Goal: Task Accomplishment & Management: Complete application form

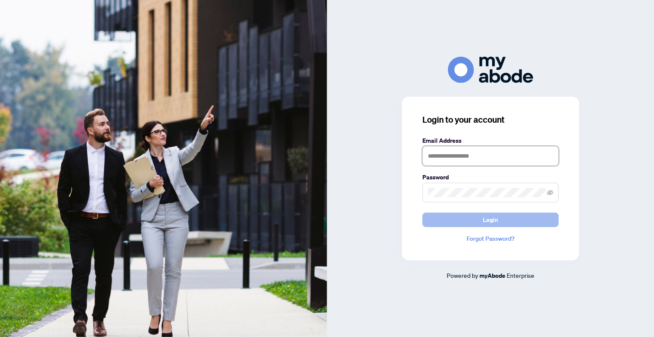
type input "**********"
click at [489, 223] on span "Login" at bounding box center [490, 220] width 15 height 14
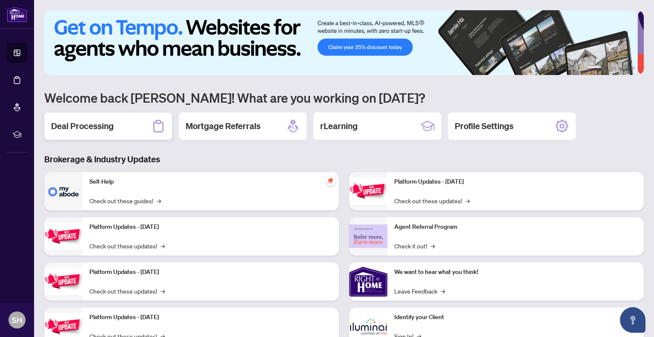
click at [62, 120] on h2 "Deal Processing" at bounding box center [82, 126] width 63 height 12
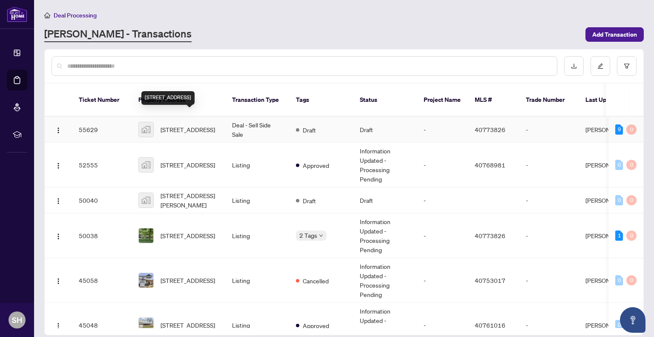
click at [167, 125] on span "[STREET_ADDRESS]" at bounding box center [188, 129] width 55 height 9
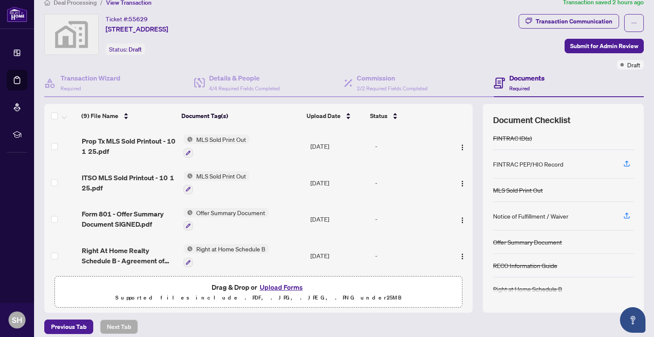
scroll to position [19, 0]
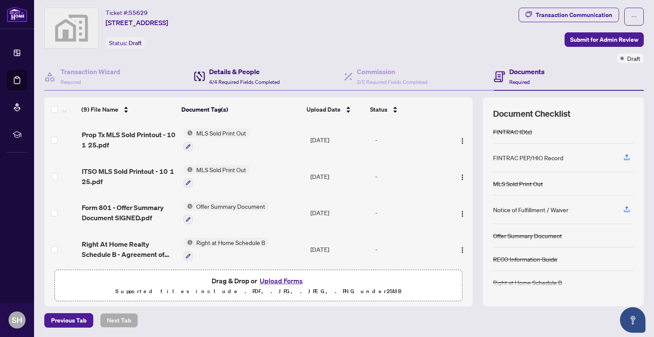
click at [217, 76] on div "Details & People 4/4 Required Fields Completed" at bounding box center [244, 76] width 71 height 20
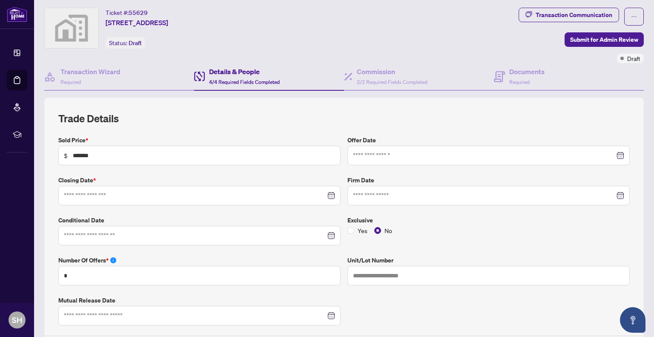
type input "**********"
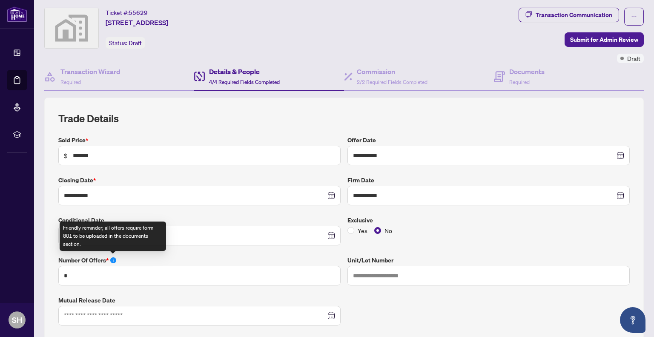
click at [110, 259] on icon "info-circle" at bounding box center [113, 260] width 6 height 6
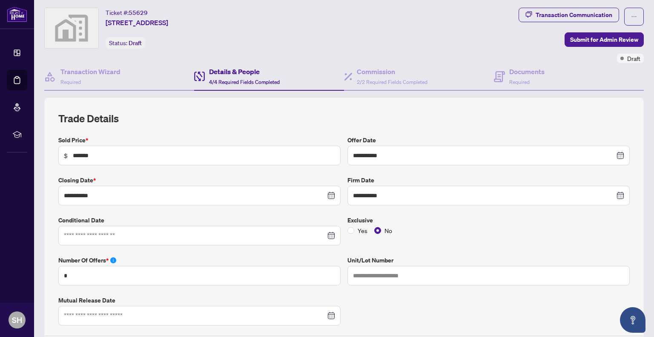
click at [355, 313] on div "**********" at bounding box center [344, 319] width 578 height 368
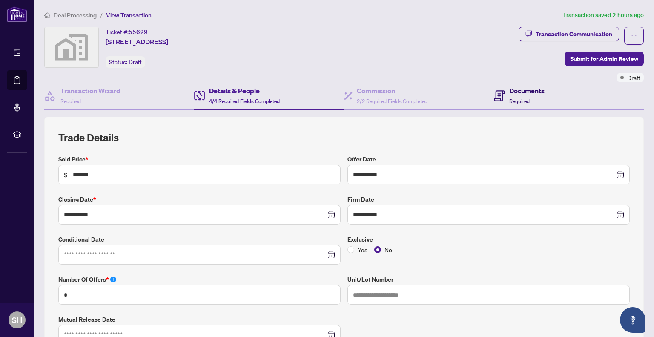
click at [536, 95] on h4 "Documents" at bounding box center [526, 91] width 35 height 10
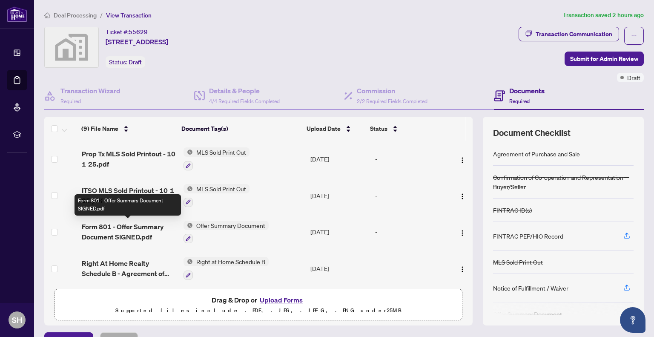
click at [123, 226] on span "Form 801 - Offer Summary Document SIGNED.pdf" at bounding box center [129, 231] width 95 height 20
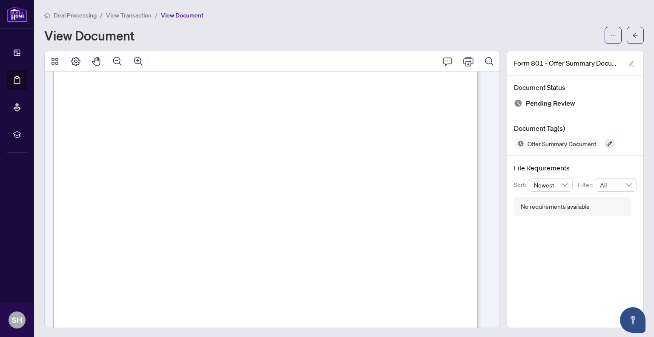
scroll to position [128, 0]
click at [633, 36] on icon "arrow-left" at bounding box center [636, 35] width 6 height 6
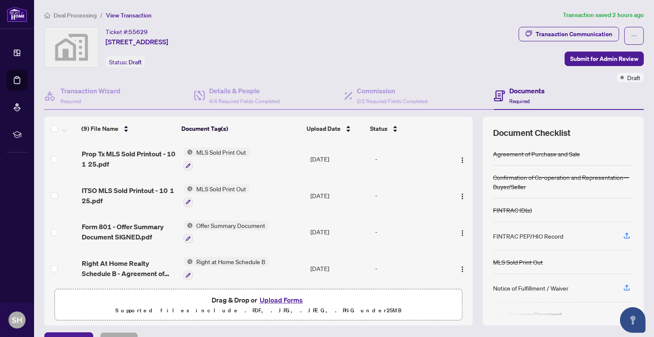
click at [271, 297] on button "Upload Forms" at bounding box center [281, 299] width 48 height 11
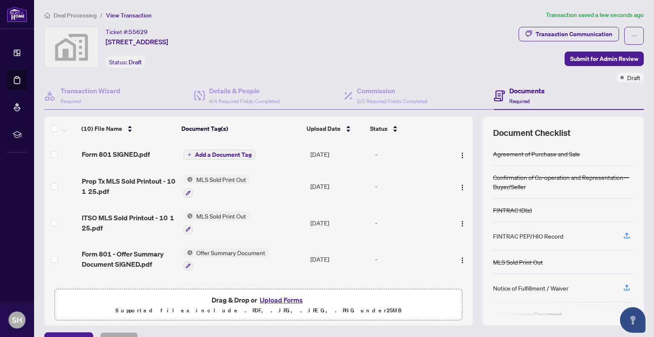
click at [201, 154] on span "Add a Document Tag" at bounding box center [223, 155] width 57 height 6
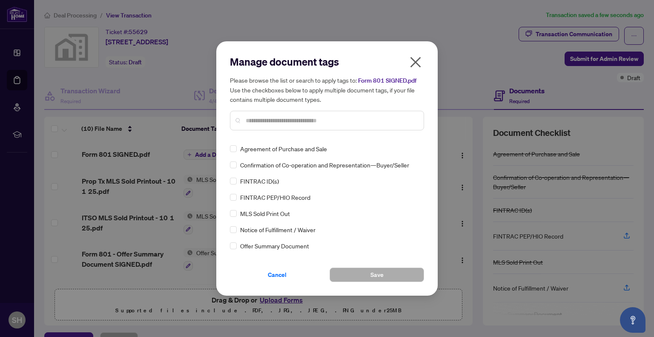
click at [262, 122] on input "text" at bounding box center [331, 120] width 171 height 9
type input "***"
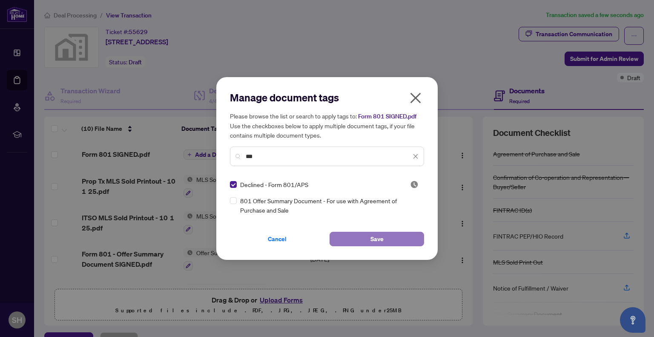
click at [354, 237] on button "Save" at bounding box center [377, 239] width 95 height 14
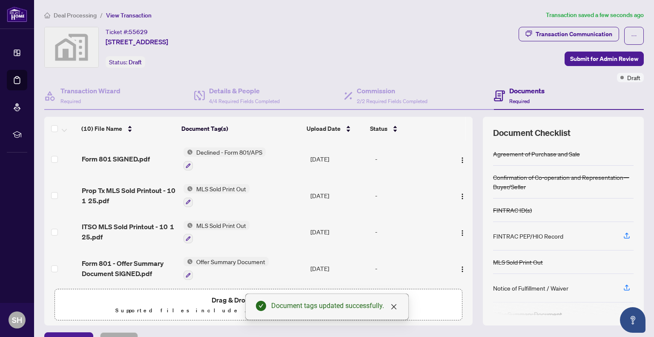
click at [230, 310] on p "Supported files include .PDF, .JPG, .JPEG, .PNG under 25 MB" at bounding box center [258, 310] width 397 height 10
click at [230, 305] on p "Supported files include .PDF, .JPG, .JPEG, .PNG under 25 MB" at bounding box center [258, 310] width 397 height 10
click at [399, 307] on div "Document tags updated successfully." at bounding box center [327, 306] width 164 height 26
click at [394, 306] on icon "close" at bounding box center [393, 306] width 5 height 5
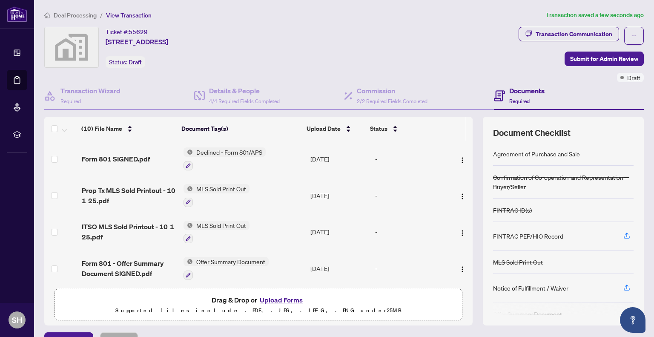
click at [285, 301] on button "Upload Forms" at bounding box center [281, 299] width 48 height 11
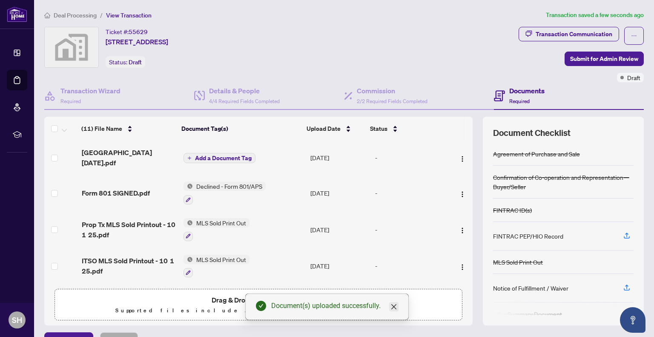
click at [397, 308] on icon "close" at bounding box center [394, 306] width 7 height 7
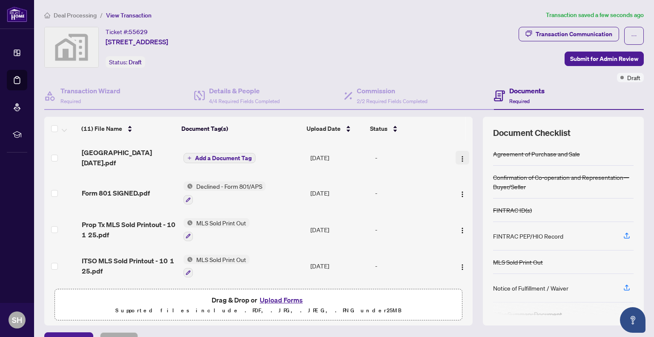
click at [459, 155] on img "button" at bounding box center [462, 158] width 7 height 7
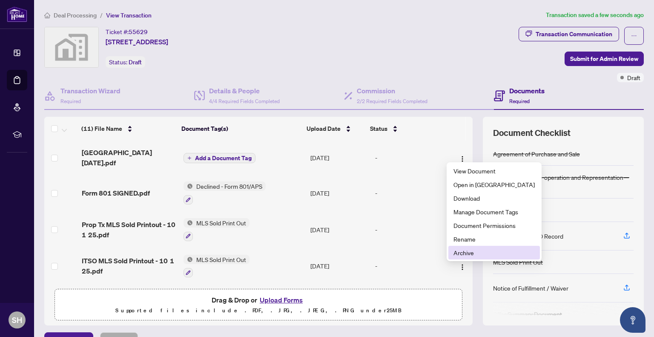
click at [462, 253] on span "Archive" at bounding box center [494, 252] width 81 height 9
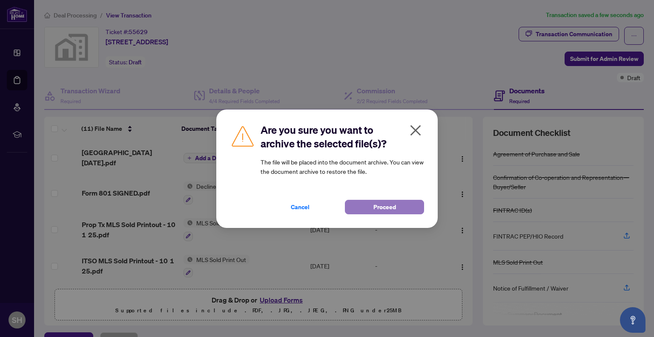
click at [363, 204] on button "Proceed" at bounding box center [384, 207] width 79 height 14
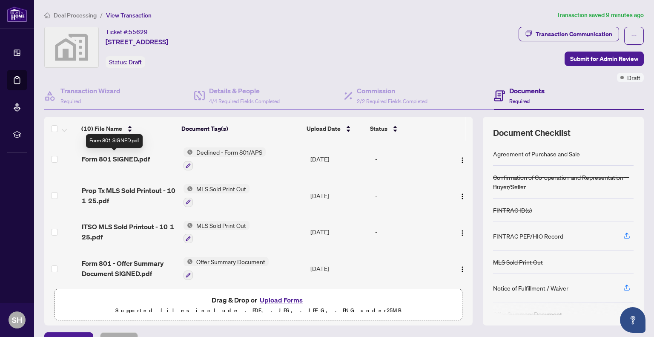
click at [128, 154] on span "Form 801 SIGNED.pdf" at bounding box center [116, 159] width 68 height 10
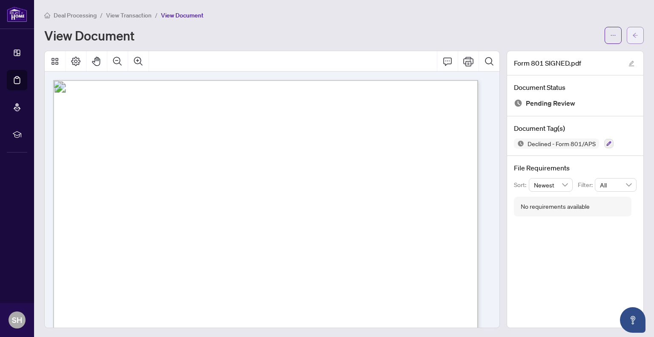
click at [633, 34] on icon "arrow-left" at bounding box center [636, 35] width 6 height 6
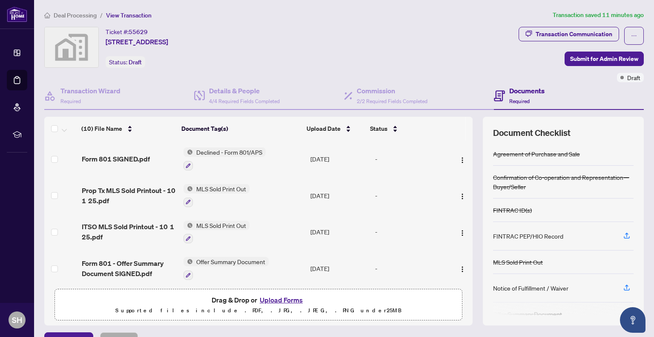
click at [317, 13] on ol "Deal Processing / View Transaction" at bounding box center [296, 15] width 505 height 10
click at [270, 301] on button "Upload Forms" at bounding box center [281, 299] width 48 height 11
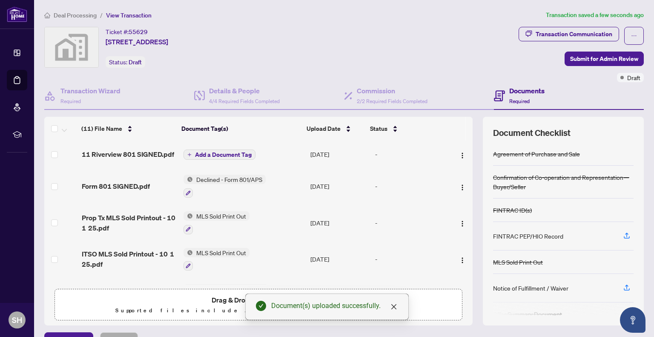
click at [211, 156] on span "Add a Document Tag" at bounding box center [223, 155] width 57 height 6
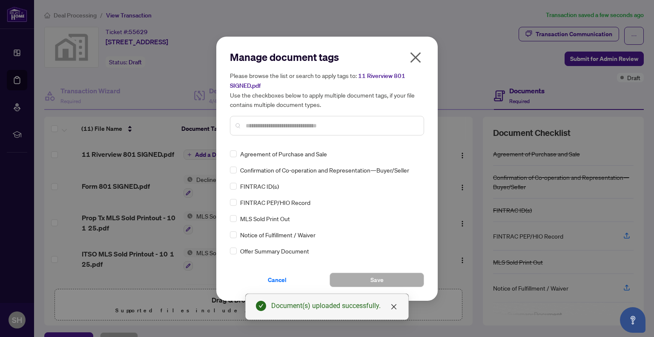
click at [262, 133] on div at bounding box center [327, 126] width 194 height 20
click at [262, 122] on input "text" at bounding box center [331, 125] width 171 height 9
type input "***"
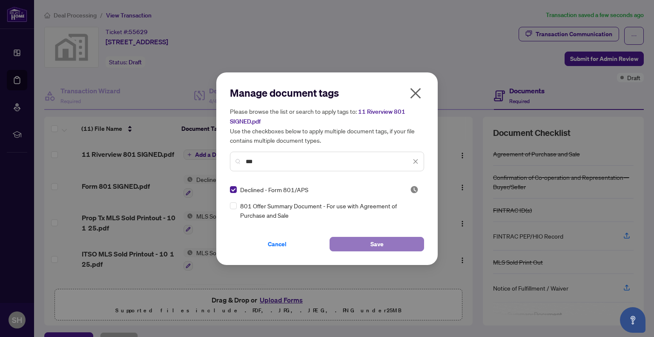
click at [346, 245] on button "Save" at bounding box center [377, 244] width 95 height 14
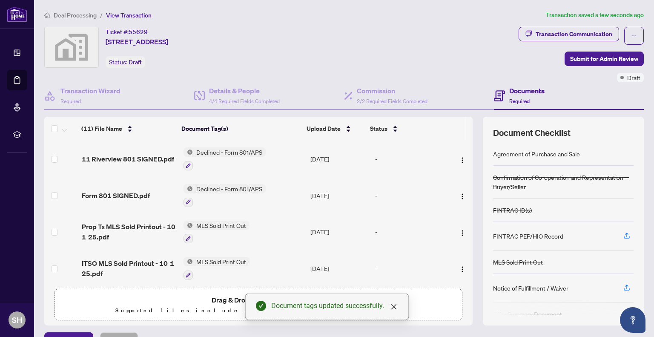
click at [230, 302] on span "Drag & Drop or Upload Forms" at bounding box center [259, 299] width 94 height 11
click at [391, 307] on icon "close" at bounding box center [394, 306] width 7 height 7
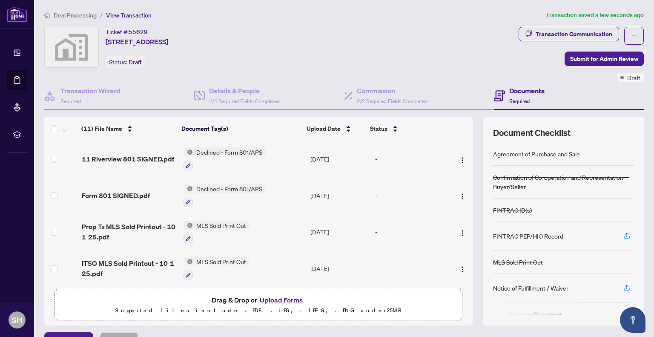
click at [288, 298] on button "Upload Forms" at bounding box center [281, 299] width 48 height 11
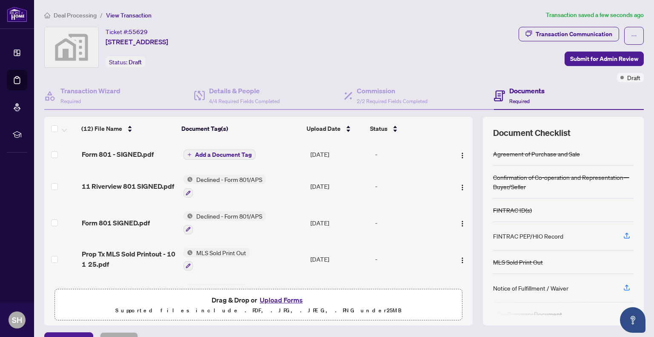
click at [225, 152] on span "Add a Document Tag" at bounding box center [223, 155] width 57 height 6
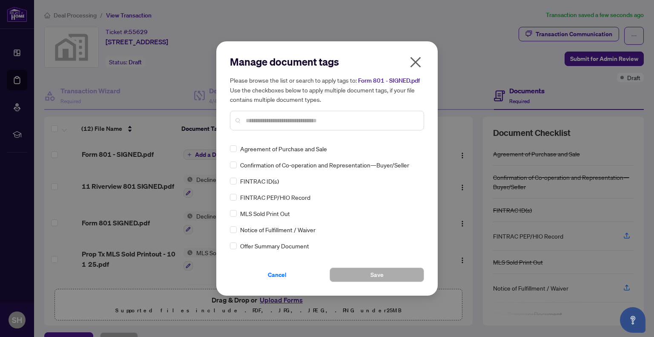
click at [270, 140] on div "Manage document tags Please browse the list or search to apply tags to: Form 80…" at bounding box center [327, 168] width 194 height 227
click at [272, 119] on input "text" at bounding box center [331, 120] width 171 height 9
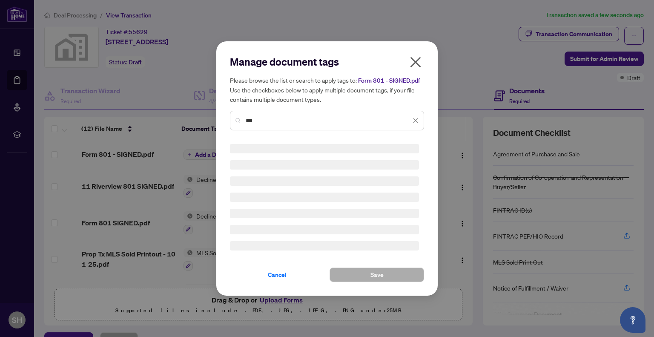
type input "***"
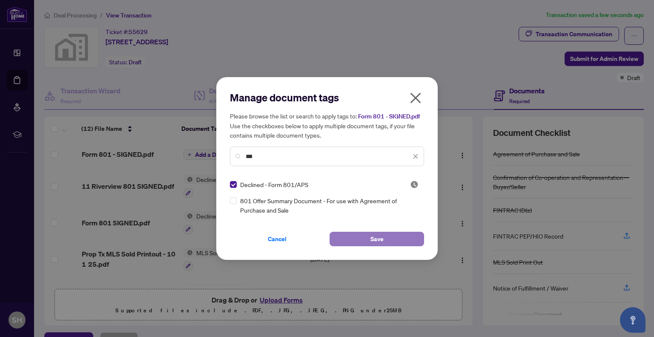
click at [343, 236] on button "Save" at bounding box center [377, 239] width 95 height 14
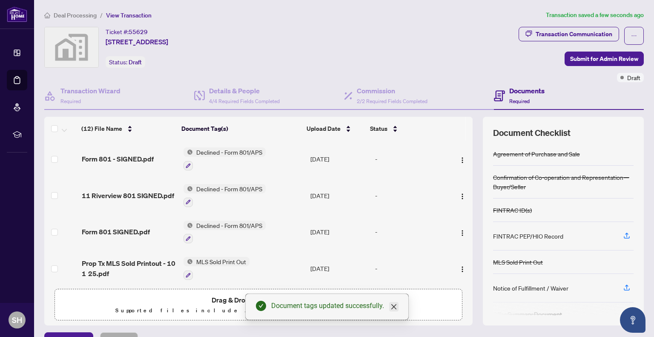
click at [392, 307] on icon "close" at bounding box center [394, 306] width 7 height 7
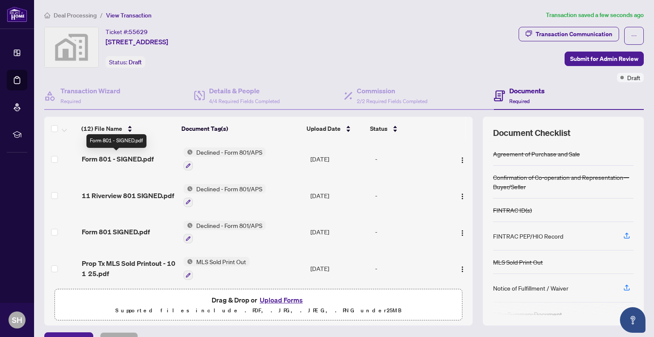
click at [122, 157] on span "Form 801 - SIGNED.pdf" at bounding box center [118, 159] width 72 height 10
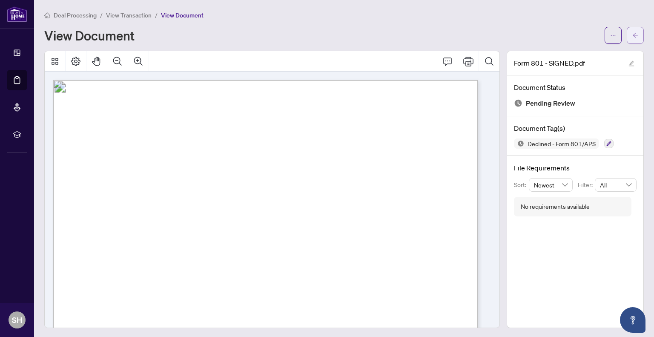
click at [632, 37] on button "button" at bounding box center [635, 35] width 17 height 17
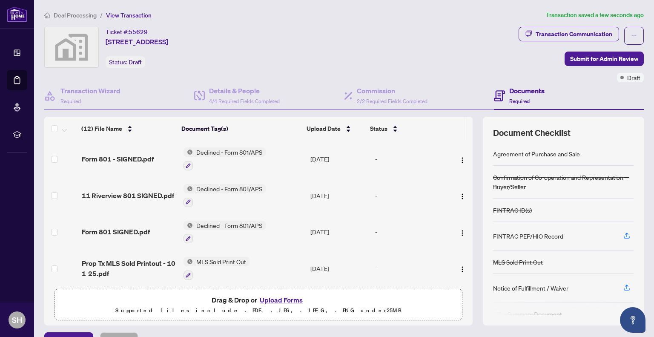
click at [281, 300] on button "Upload Forms" at bounding box center [281, 299] width 48 height 11
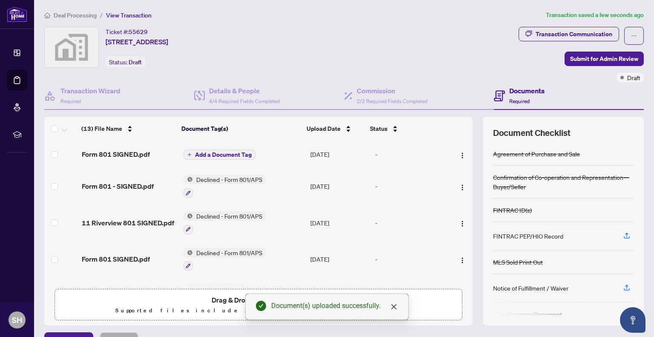
click at [189, 157] on button "Add a Document Tag" at bounding box center [220, 155] width 72 height 10
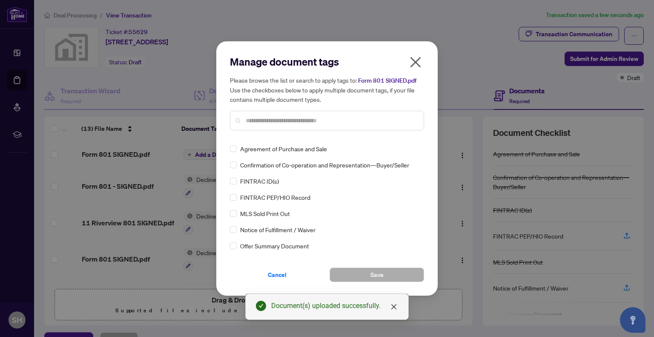
click at [270, 134] on div "Manage document tags Please browse the list or search to apply tags to: Form 80…" at bounding box center [327, 96] width 194 height 82
click at [269, 117] on input "text" at bounding box center [331, 120] width 171 height 9
type input "***"
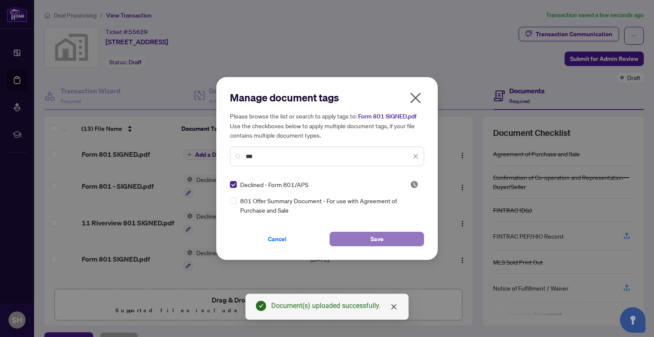
click at [361, 237] on button "Save" at bounding box center [377, 239] width 95 height 14
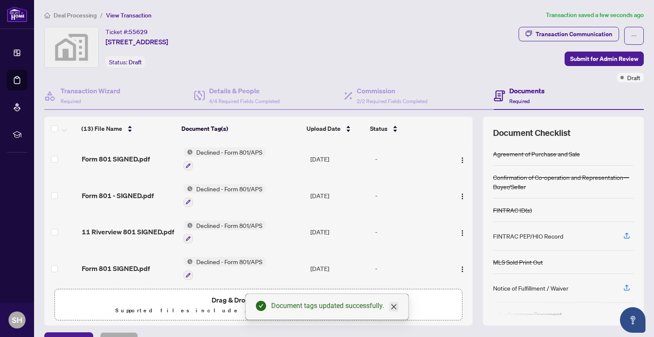
click at [394, 304] on icon "close" at bounding box center [394, 306] width 7 height 7
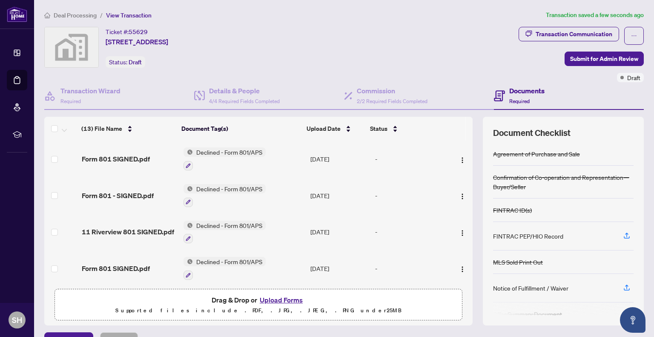
click at [289, 300] on button "Upload Forms" at bounding box center [281, 299] width 48 height 11
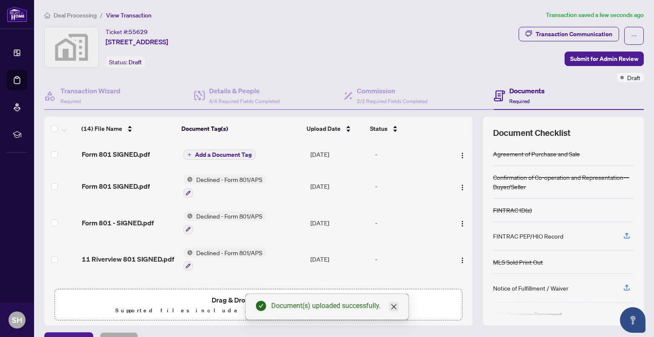
click at [394, 309] on icon "close" at bounding box center [394, 306] width 7 height 7
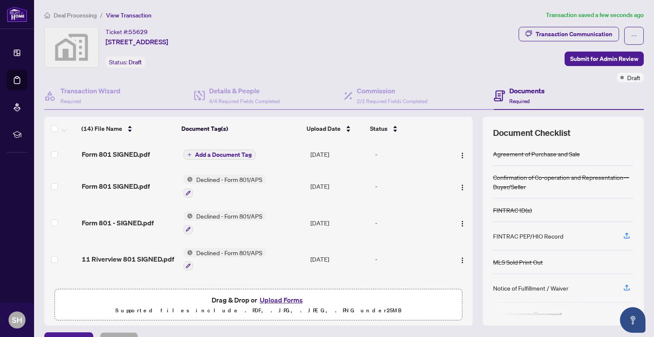
click at [230, 152] on span "Add a Document Tag" at bounding box center [223, 155] width 57 height 6
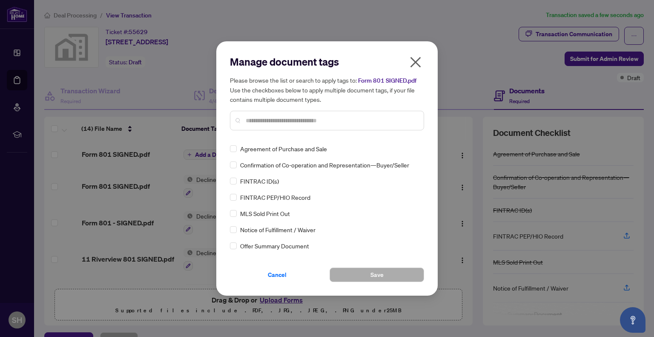
click at [250, 141] on div "Manage document tags Please browse the list or search to apply tags to: Form 80…" at bounding box center [327, 168] width 194 height 227
click at [259, 116] on input "text" at bounding box center [331, 120] width 171 height 9
type input "***"
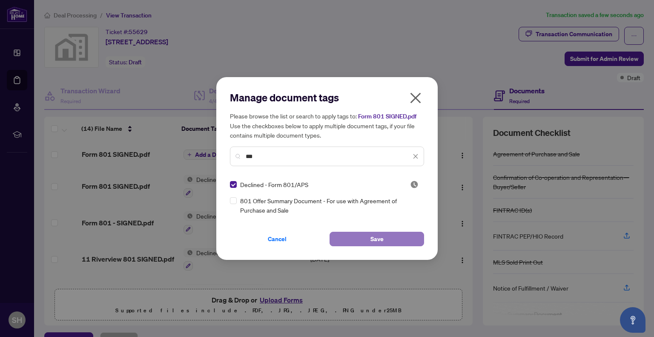
click at [360, 238] on button "Save" at bounding box center [377, 239] width 95 height 14
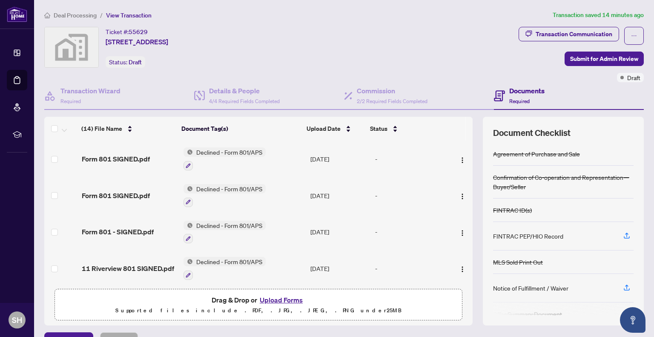
click at [273, 299] on button "Upload Forms" at bounding box center [281, 299] width 48 height 11
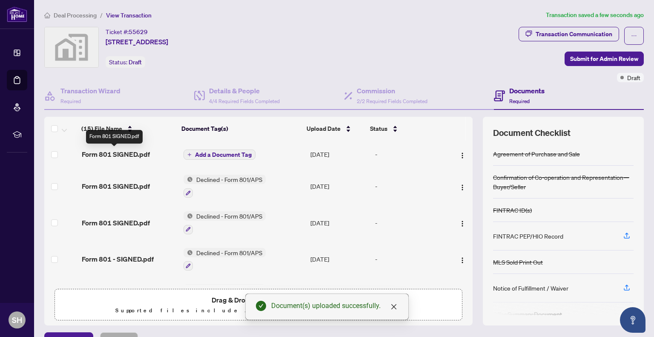
click at [122, 153] on span "Form 801 SIGNED.pdf" at bounding box center [116, 154] width 68 height 10
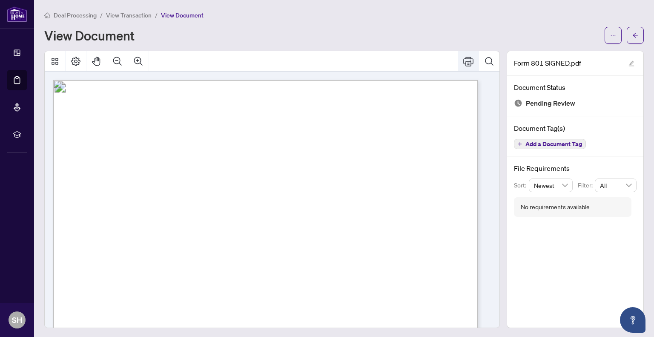
click at [463, 58] on icon "Print" at bounding box center [468, 61] width 10 height 9
click at [635, 36] on button "button" at bounding box center [635, 35] width 17 height 17
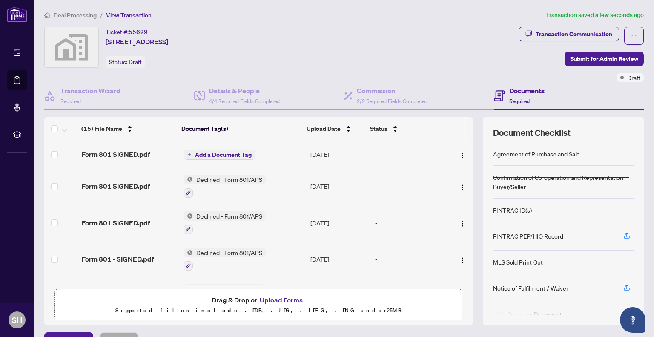
click at [226, 153] on span "Add a Document Tag" at bounding box center [223, 155] width 57 height 6
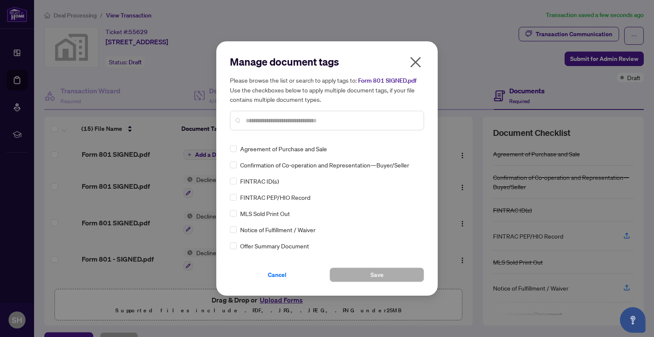
click at [257, 127] on div at bounding box center [327, 121] width 194 height 20
click at [257, 123] on input "text" at bounding box center [331, 120] width 171 height 9
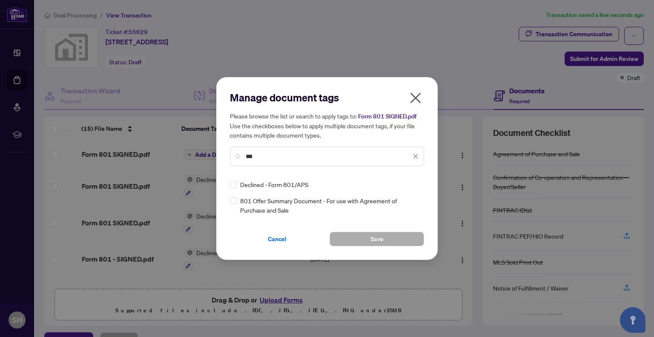
type input "***"
click at [236, 184] on div "Declined - Form 801/APS" at bounding box center [324, 184] width 189 height 9
click at [387, 244] on button "Save" at bounding box center [377, 239] width 95 height 14
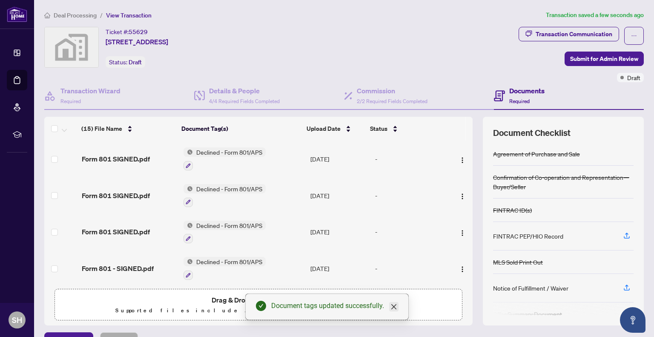
click at [394, 305] on icon "close" at bounding box center [394, 306] width 7 height 7
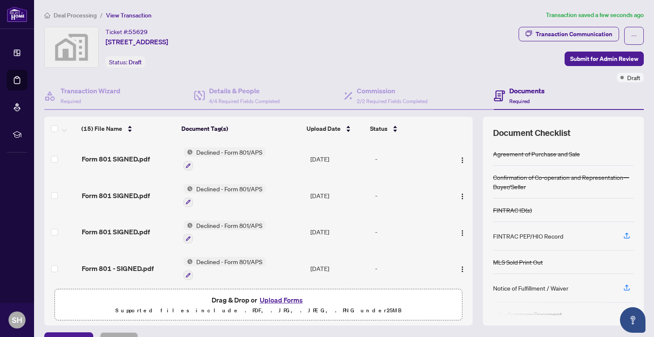
click at [281, 299] on button "Upload Forms" at bounding box center [281, 299] width 48 height 11
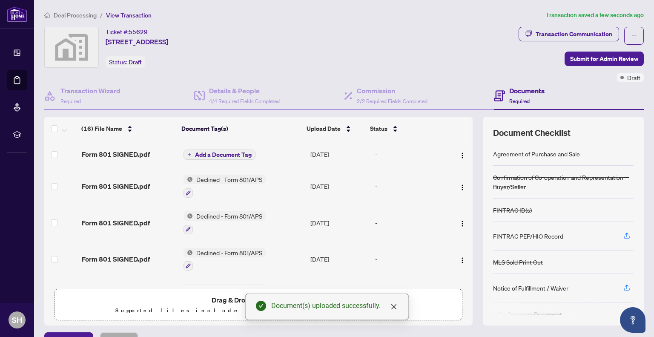
click at [203, 153] on span "Add a Document Tag" at bounding box center [223, 155] width 57 height 6
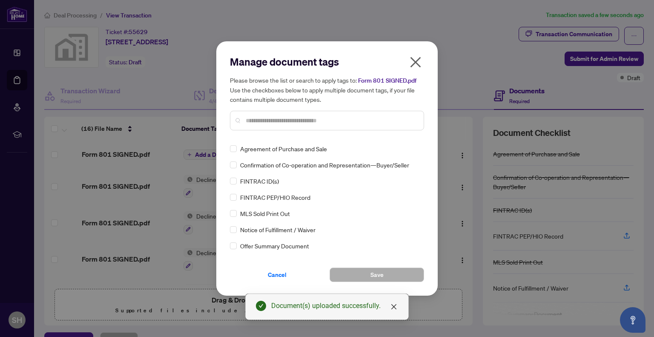
click at [277, 133] on div "Manage document tags Please browse the list or search to apply tags to: Form 80…" at bounding box center [327, 96] width 194 height 82
click at [278, 118] on input "text" at bounding box center [331, 120] width 171 height 9
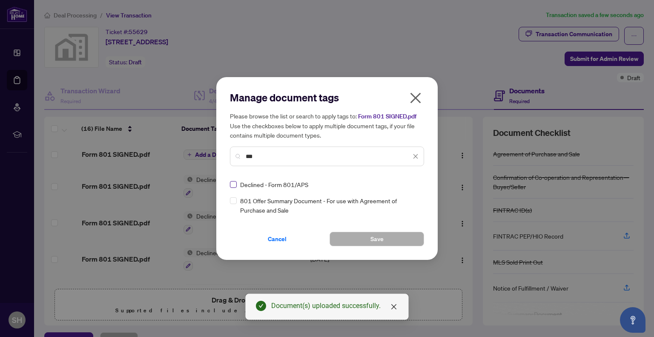
type input "***"
click at [231, 188] on label at bounding box center [233, 184] width 7 height 9
click at [374, 241] on span "Save" at bounding box center [377, 239] width 13 height 14
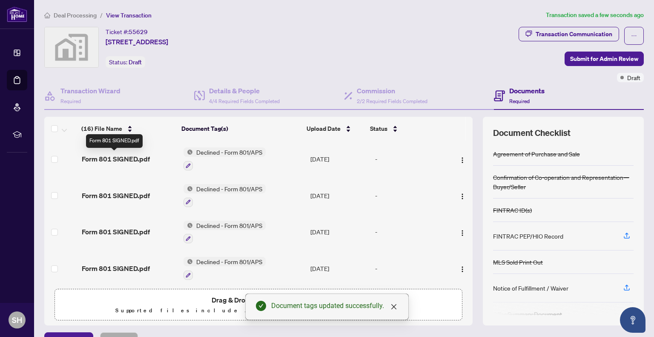
click at [132, 155] on span "Form 801 SIGNED.pdf" at bounding box center [116, 159] width 68 height 10
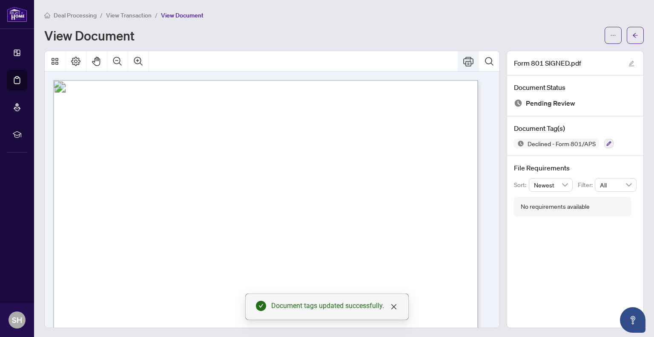
click at [464, 63] on icon "Print" at bounding box center [468, 61] width 10 height 10
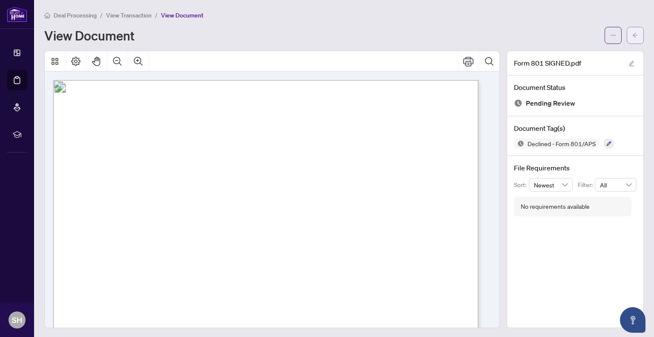
click at [633, 29] on span "button" at bounding box center [636, 36] width 6 height 14
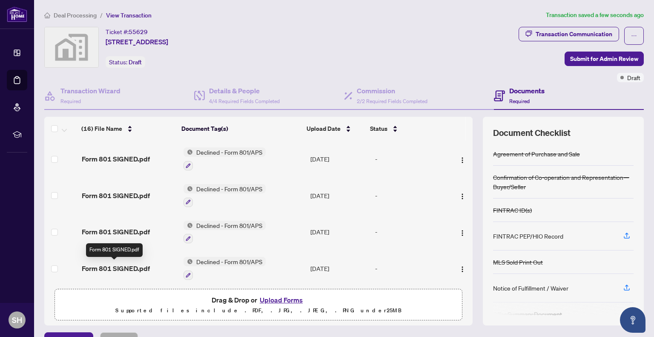
click at [109, 264] on span "Form 801 SIGNED.pdf" at bounding box center [116, 268] width 68 height 10
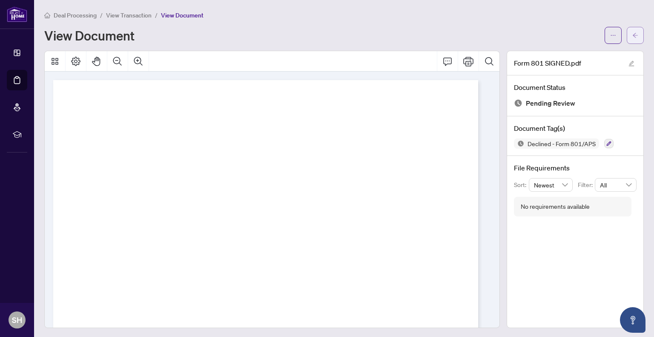
click at [633, 35] on icon "arrow-left" at bounding box center [636, 35] width 6 height 6
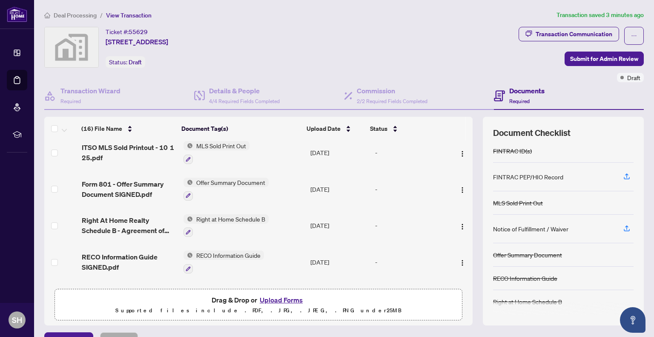
scroll to position [19, 0]
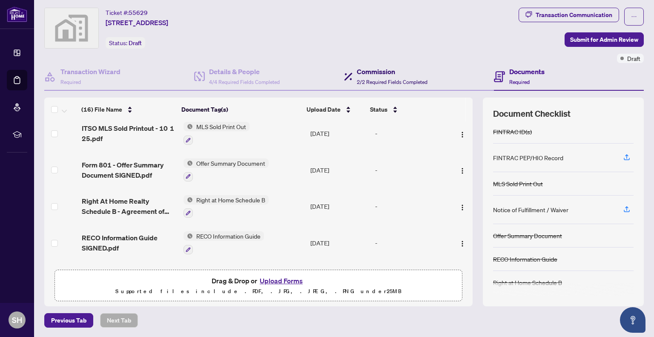
click at [374, 71] on h4 "Commission" at bounding box center [392, 71] width 71 height 10
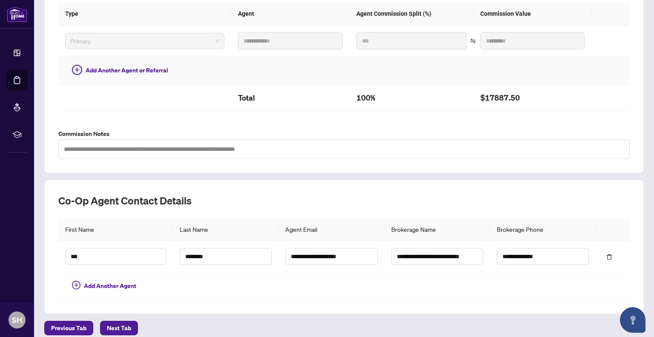
scroll to position [223, 0]
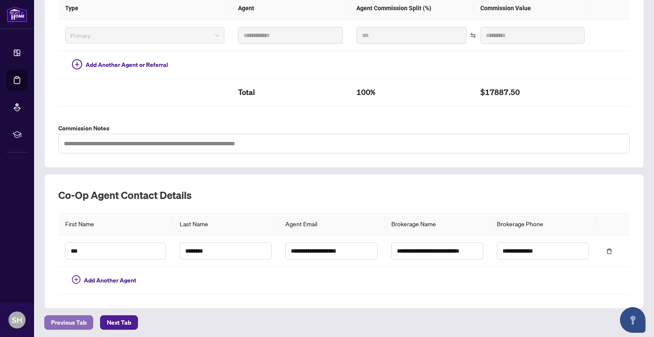
click at [78, 319] on span "Previous Tab" at bounding box center [68, 323] width 35 height 14
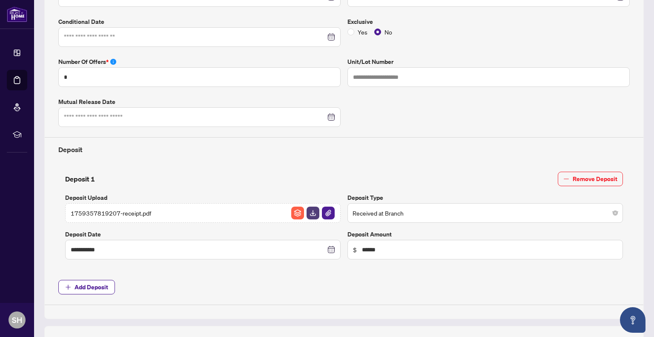
scroll to position [266, 0]
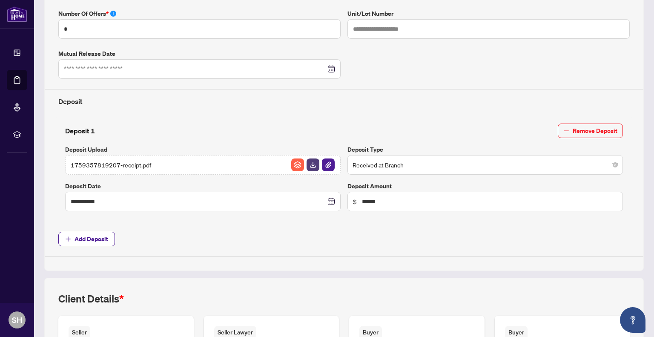
click at [377, 162] on span "Received at Branch" at bounding box center [485, 165] width 265 height 16
click at [269, 221] on div "**********" at bounding box center [344, 73] width 578 height 368
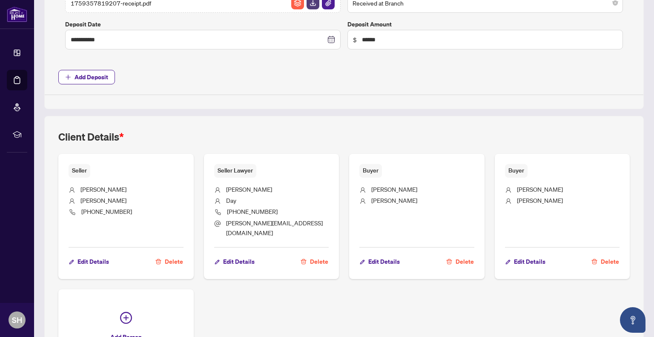
scroll to position [479, 0]
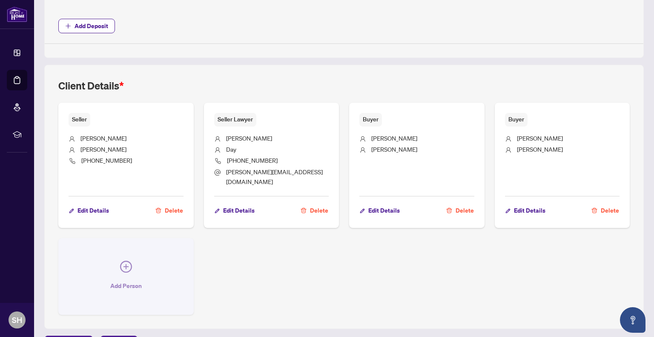
click at [124, 261] on icon "plus-circle" at bounding box center [126, 267] width 12 height 12
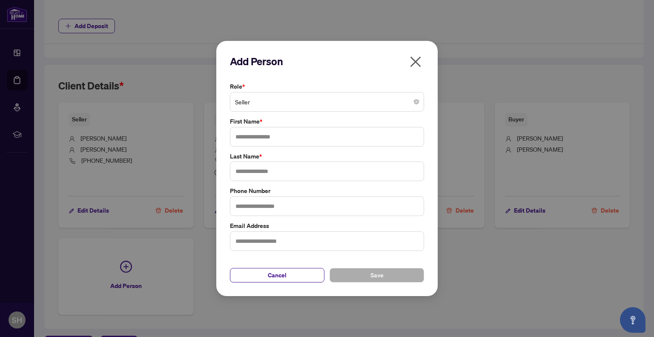
click at [272, 102] on span "Seller" at bounding box center [327, 102] width 184 height 16
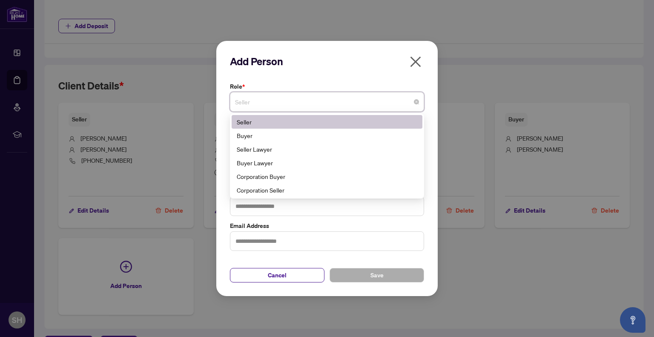
click at [416, 63] on icon "close" at bounding box center [416, 61] width 11 height 11
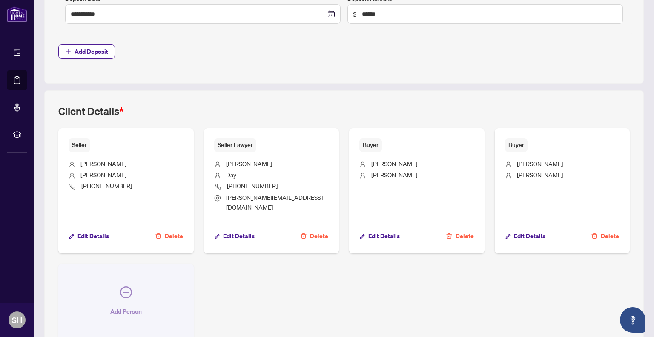
scroll to position [491, 0]
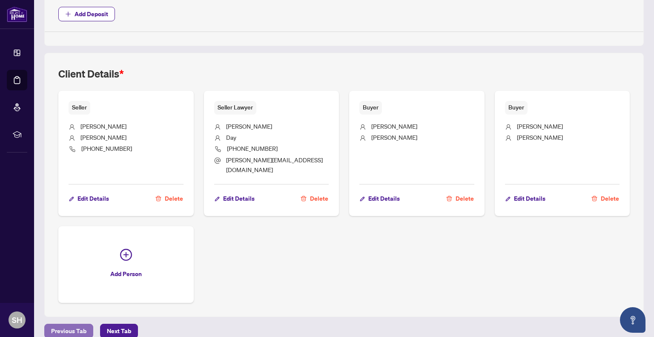
click at [77, 324] on span "Previous Tab" at bounding box center [68, 331] width 35 height 14
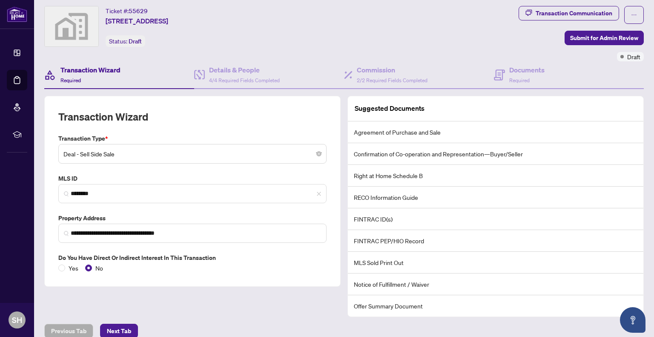
scroll to position [30, 0]
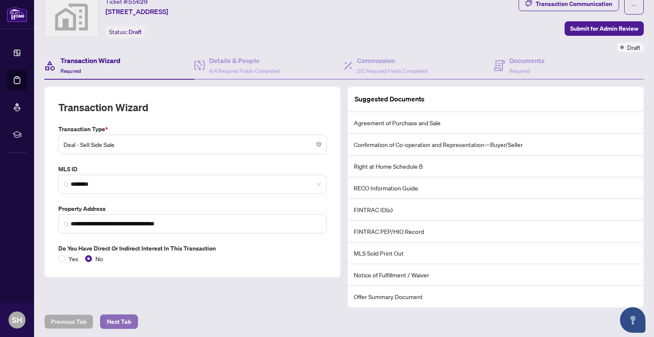
click at [121, 318] on span "Next Tab" at bounding box center [119, 322] width 24 height 14
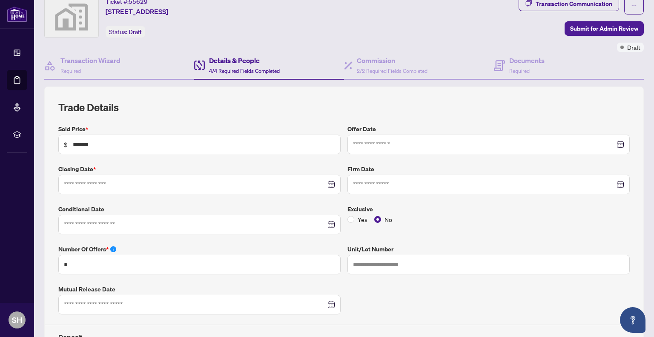
type input "**********"
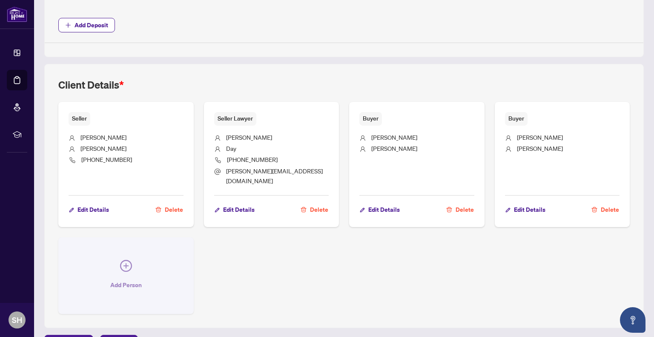
scroll to position [491, 0]
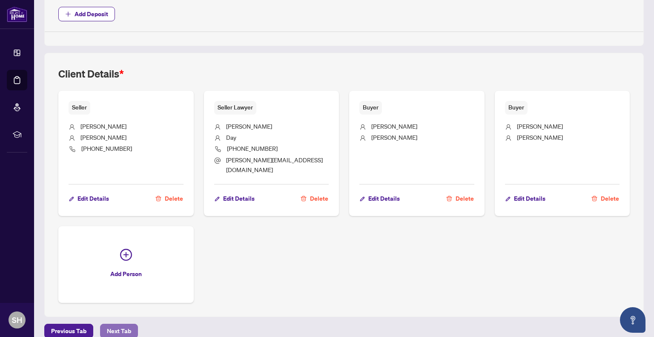
click at [111, 324] on span "Next Tab" at bounding box center [119, 331] width 24 height 14
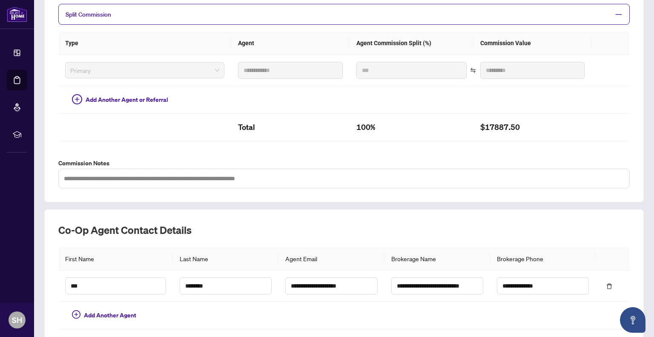
scroll to position [223, 0]
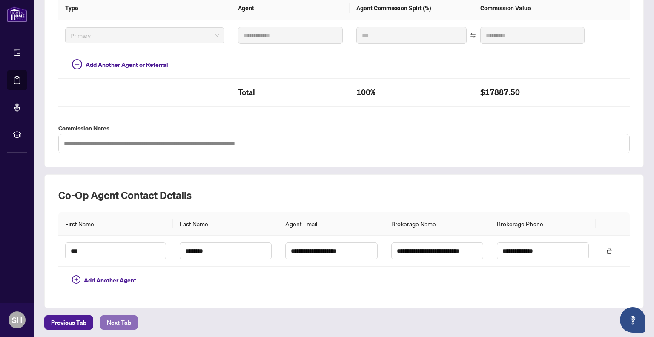
click at [101, 319] on button "Next Tab" at bounding box center [119, 322] width 38 height 14
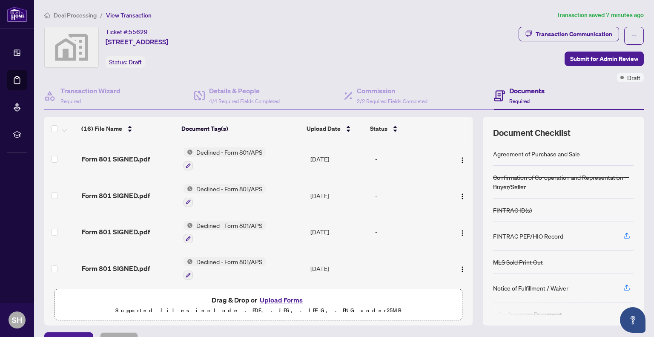
click at [206, 152] on span "Declined - Form 801/APS" at bounding box center [229, 151] width 73 height 9
click at [207, 194] on span "Declined - Form 801/APS" at bounding box center [221, 193] width 75 height 9
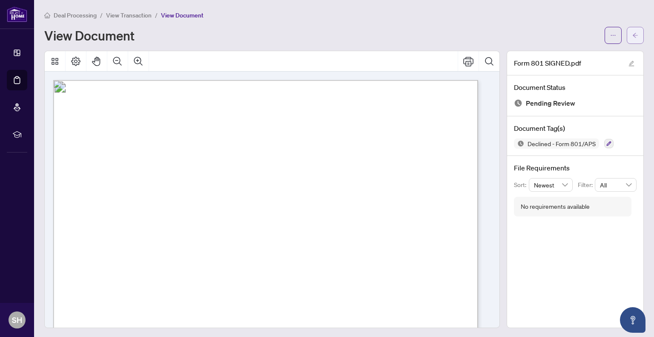
click at [633, 40] on span "button" at bounding box center [636, 36] width 6 height 14
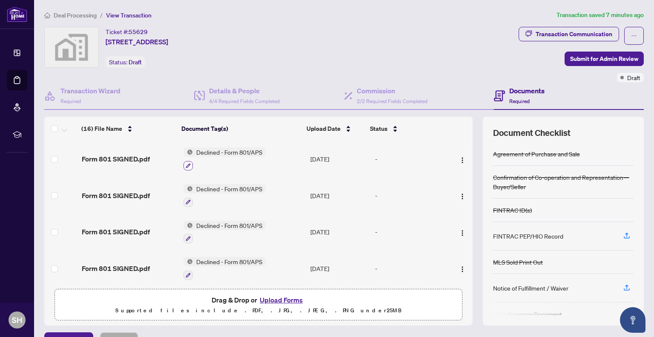
click at [186, 165] on icon "button" at bounding box center [188, 165] width 5 height 5
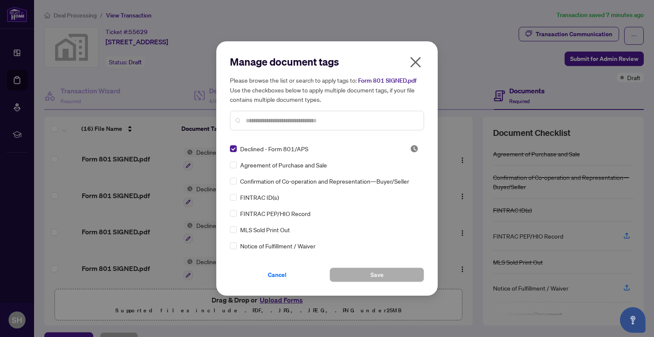
click at [290, 136] on div "Manage document tags Please browse the list or search to apply tags to: Form 80…" at bounding box center [327, 96] width 194 height 82
click at [260, 121] on input "text" at bounding box center [331, 120] width 171 height 9
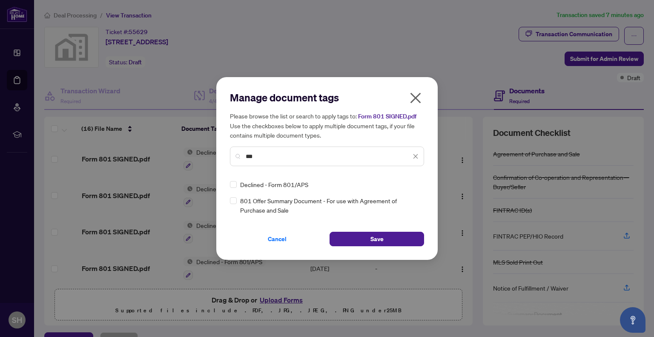
type input "***"
click at [278, 239] on span "Cancel" at bounding box center [277, 239] width 19 height 14
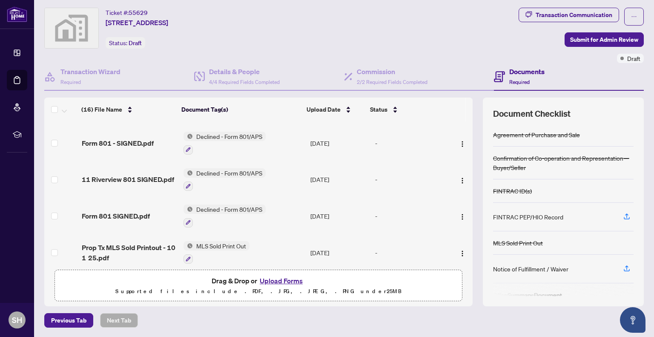
scroll to position [128, 0]
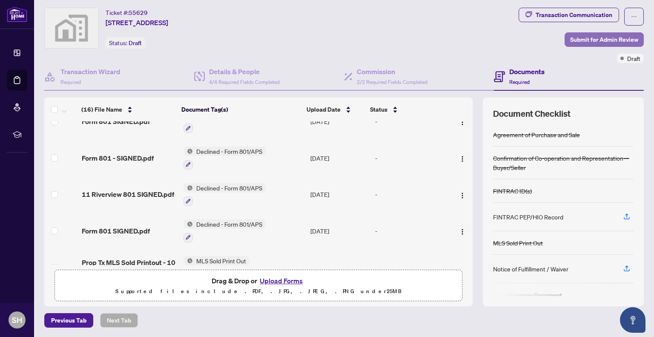
click at [584, 37] on span "Submit for Admin Review" at bounding box center [604, 40] width 68 height 14
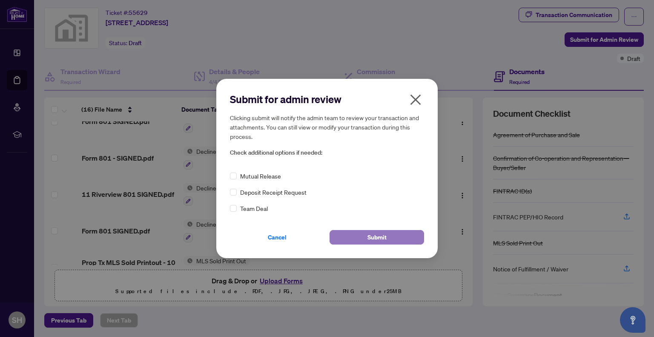
click at [352, 242] on button "Submit" at bounding box center [377, 237] width 95 height 14
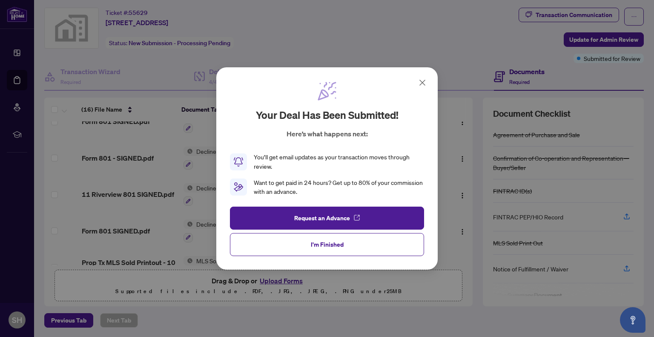
click at [303, 245] on button "I'm Finished" at bounding box center [327, 244] width 194 height 23
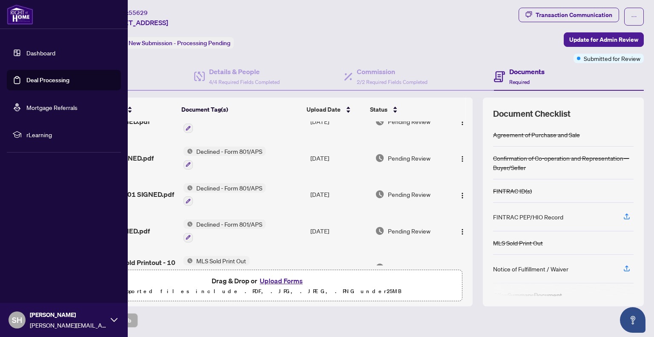
click at [26, 76] on link "Deal Processing" at bounding box center [47, 80] width 43 height 8
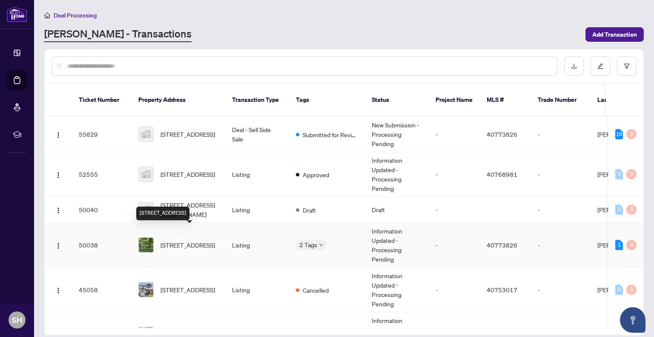
click at [182, 240] on span "[STREET_ADDRESS]" at bounding box center [188, 244] width 55 height 9
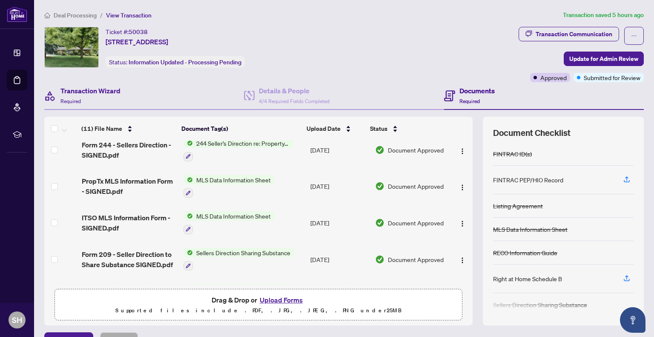
scroll to position [170, 0]
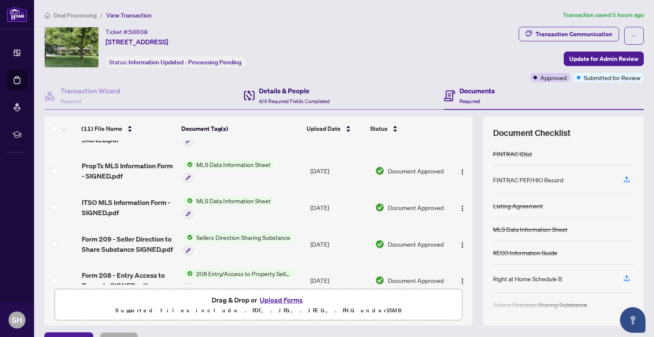
click at [262, 88] on h4 "Details & People" at bounding box center [294, 91] width 71 height 10
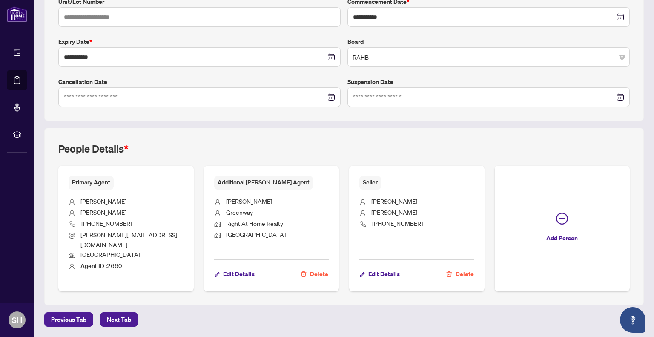
scroll to position [187, 0]
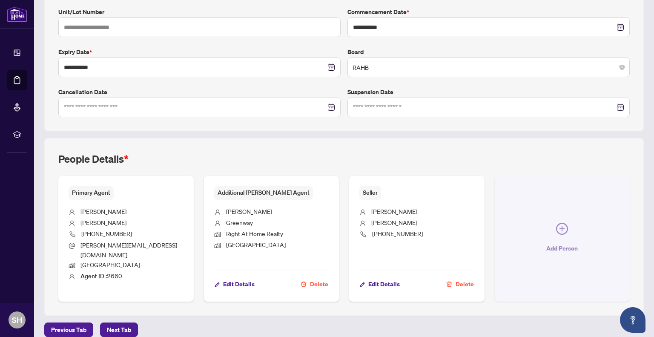
click at [563, 224] on button "Add Person" at bounding box center [562, 239] width 135 height 126
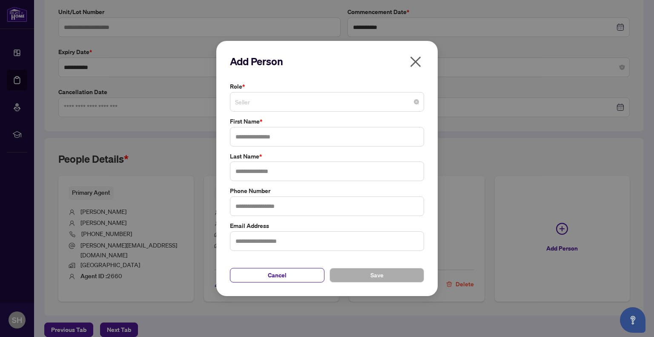
click at [296, 102] on span "Seller" at bounding box center [327, 102] width 184 height 16
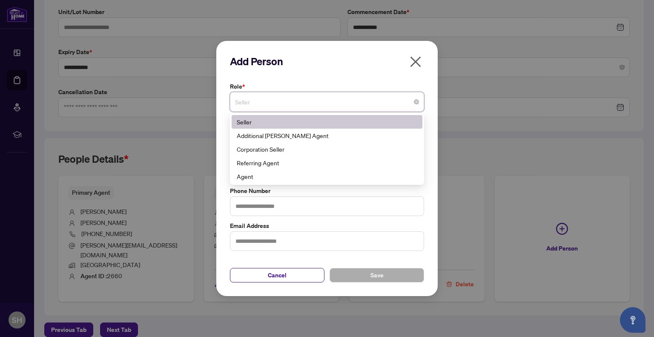
click at [414, 62] on icon "close" at bounding box center [416, 62] width 14 height 14
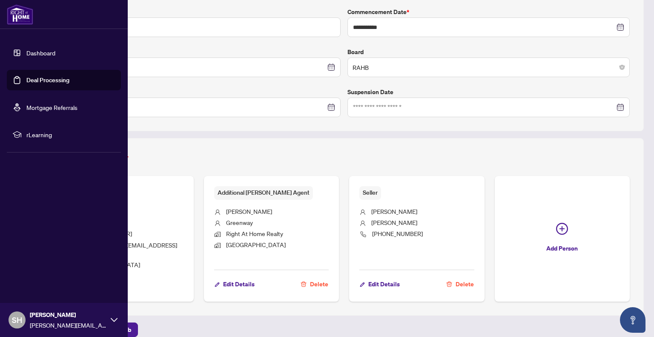
click at [26, 78] on link "Deal Processing" at bounding box center [47, 80] width 43 height 8
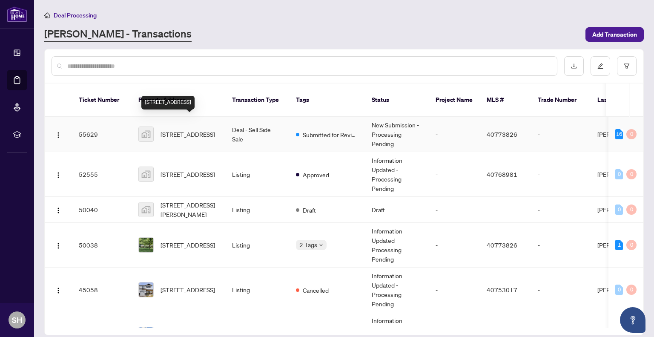
click at [163, 129] on span "[STREET_ADDRESS]" at bounding box center [188, 133] width 55 height 9
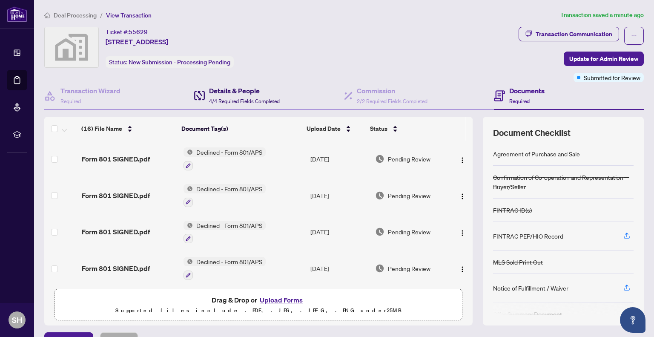
click at [223, 86] on h4 "Details & People" at bounding box center [244, 91] width 71 height 10
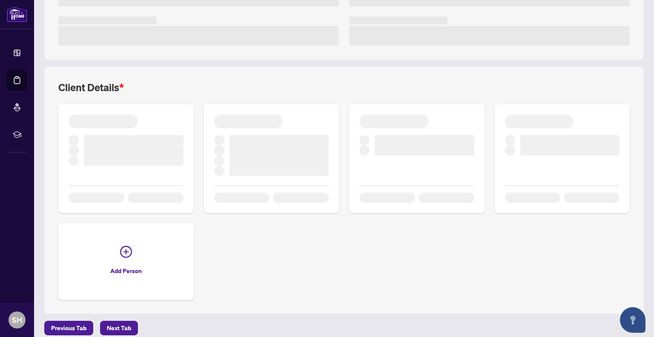
scroll to position [263, 0]
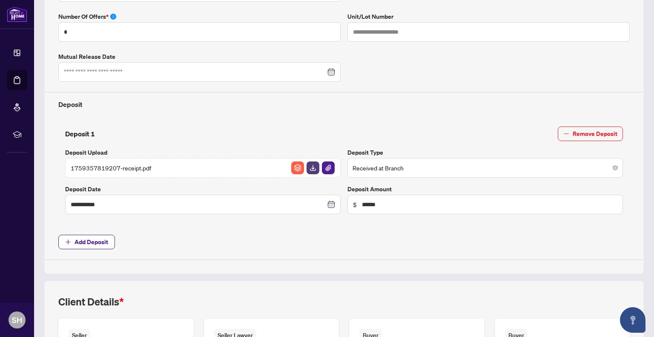
click at [237, 195] on div "**********" at bounding box center [203, 205] width 276 height 20
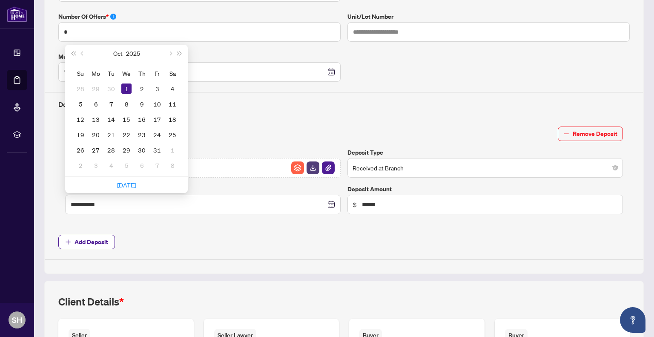
click at [235, 247] on div "**********" at bounding box center [344, 76] width 578 height 368
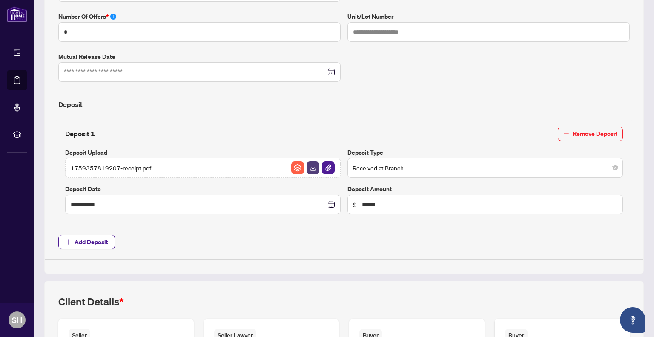
scroll to position [433, 0]
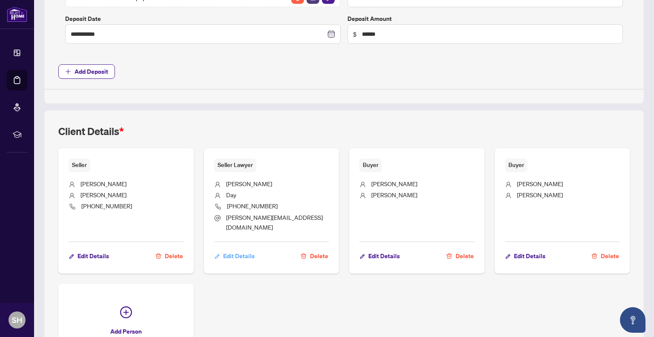
click at [239, 249] on span "Edit Details" at bounding box center [239, 256] width 32 height 14
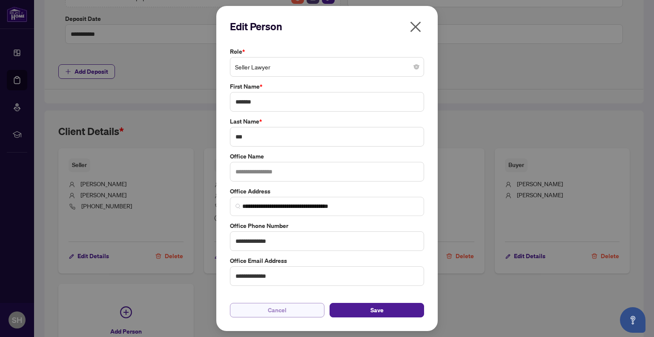
click at [295, 314] on button "Cancel" at bounding box center [277, 310] width 95 height 14
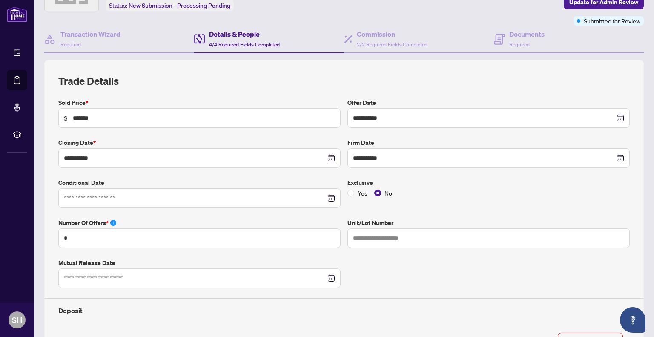
scroll to position [17, 0]
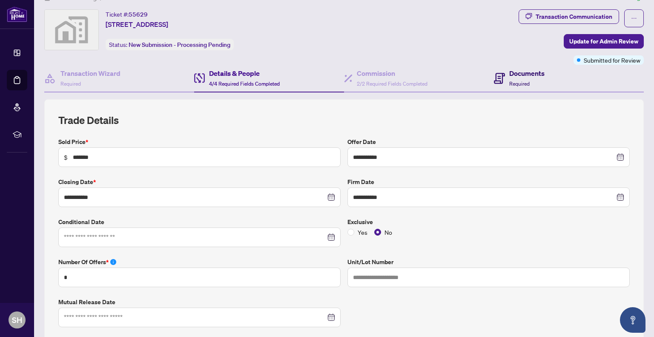
click at [522, 79] on div "Documents Required" at bounding box center [526, 78] width 35 height 20
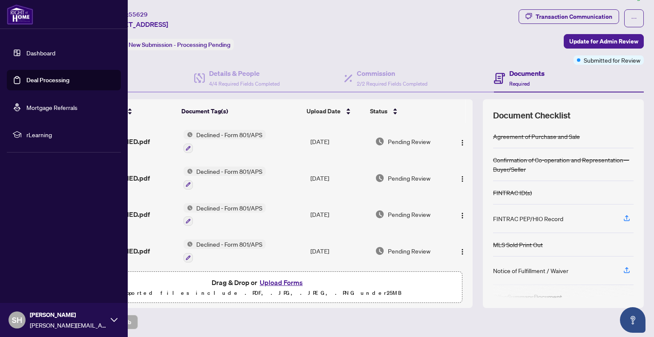
click at [26, 76] on link "Deal Processing" at bounding box center [47, 80] width 43 height 8
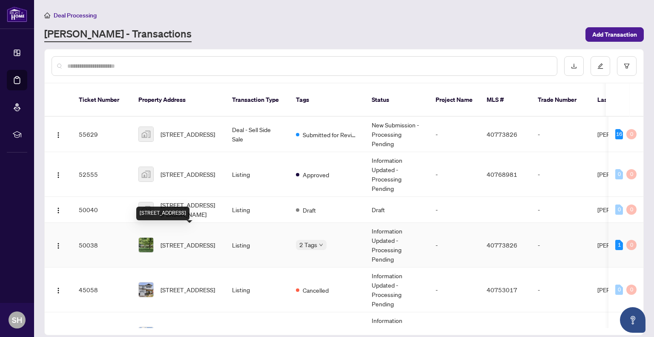
click at [169, 240] on span "[STREET_ADDRESS]" at bounding box center [188, 244] width 55 height 9
